Goal: Task Accomplishment & Management: Use online tool/utility

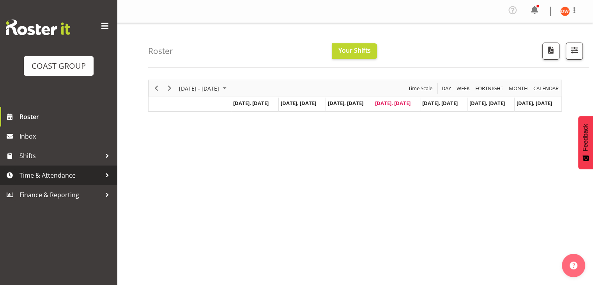
click at [86, 174] on span "Time & Attendance" at bounding box center [61, 175] width 82 height 12
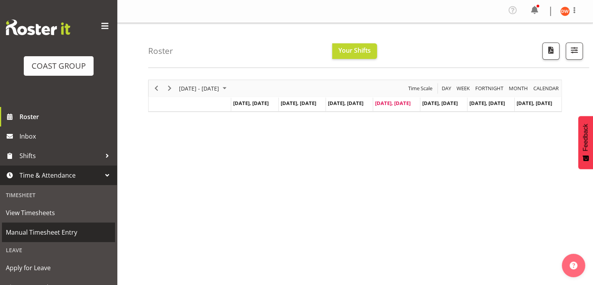
click at [70, 229] on span "Manual Timesheet Entry" at bounding box center [58, 232] width 105 height 12
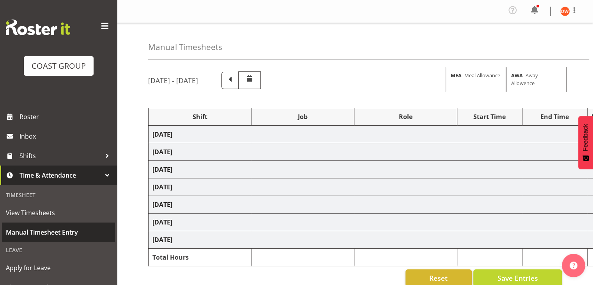
select select "81170"
select select "69"
select select "8"
select select "81173"
select select "9299"
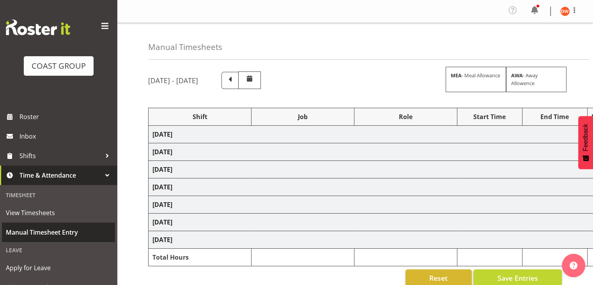
select select "81174"
select select "8688"
select select "81176"
select select "69"
select select "81177"
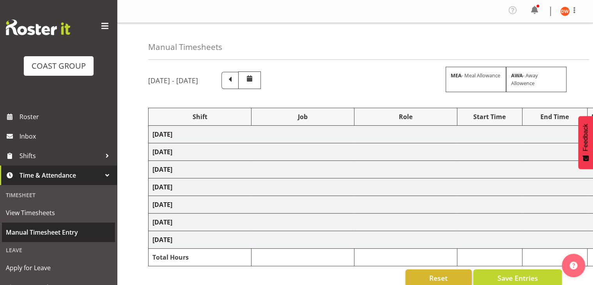
select select "8688"
select select "81182"
select select "69"
select select "81185"
select select "9062"
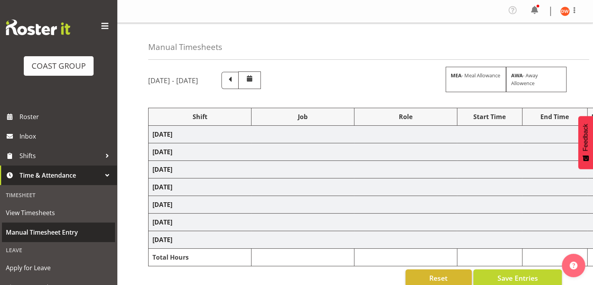
select select "81186"
select select "8688"
select select "81191"
select select "9062"
select select "81193"
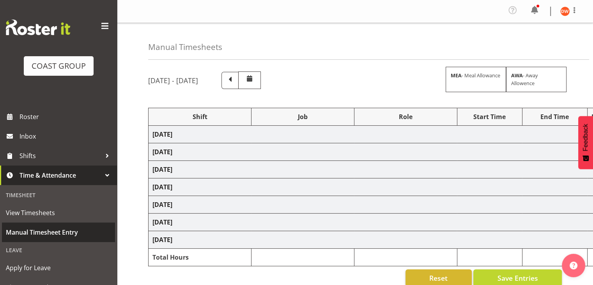
select select "8689"
select select "81194"
select select "69"
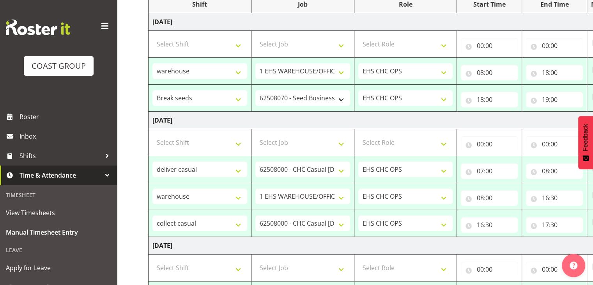
scroll to position [114, 0]
click at [492, 74] on input "08:00" at bounding box center [489, 72] width 57 height 16
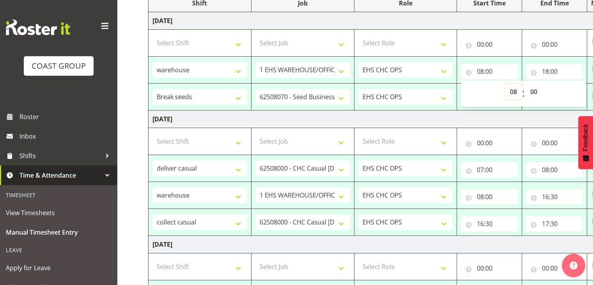
click at [517, 92] on select "00 01 02 03 04 05 06 07 08 09 10 11 12 13 14 15 16 17 18 19 20 21 22 23" at bounding box center [515, 92] width 18 height 16
select select "9"
click at [506, 84] on select "00 01 02 03 04 05 06 07 08 09 10 11 12 13 14 15 16 17 18 19 20 21 22 23" at bounding box center [515, 92] width 18 height 16
type input "09:00"
click at [535, 92] on select "00 01 02 03 04 05 06 07 08 09 10 11 12 13 14 15 16 17 18 19 20 21 22 23 24 25 2…" at bounding box center [535, 92] width 18 height 16
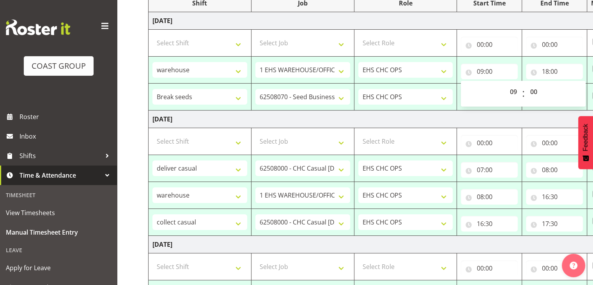
click at [123, 98] on div "Manual Timesheets [DATE] - [DATE] MEA - Meal Allowance AWA - Away Allowence Shi…" at bounding box center [355, 286] width 476 height 754
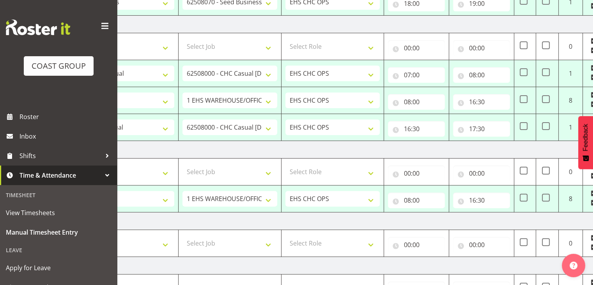
scroll to position [0, 78]
